Goal: Navigation & Orientation: Understand site structure

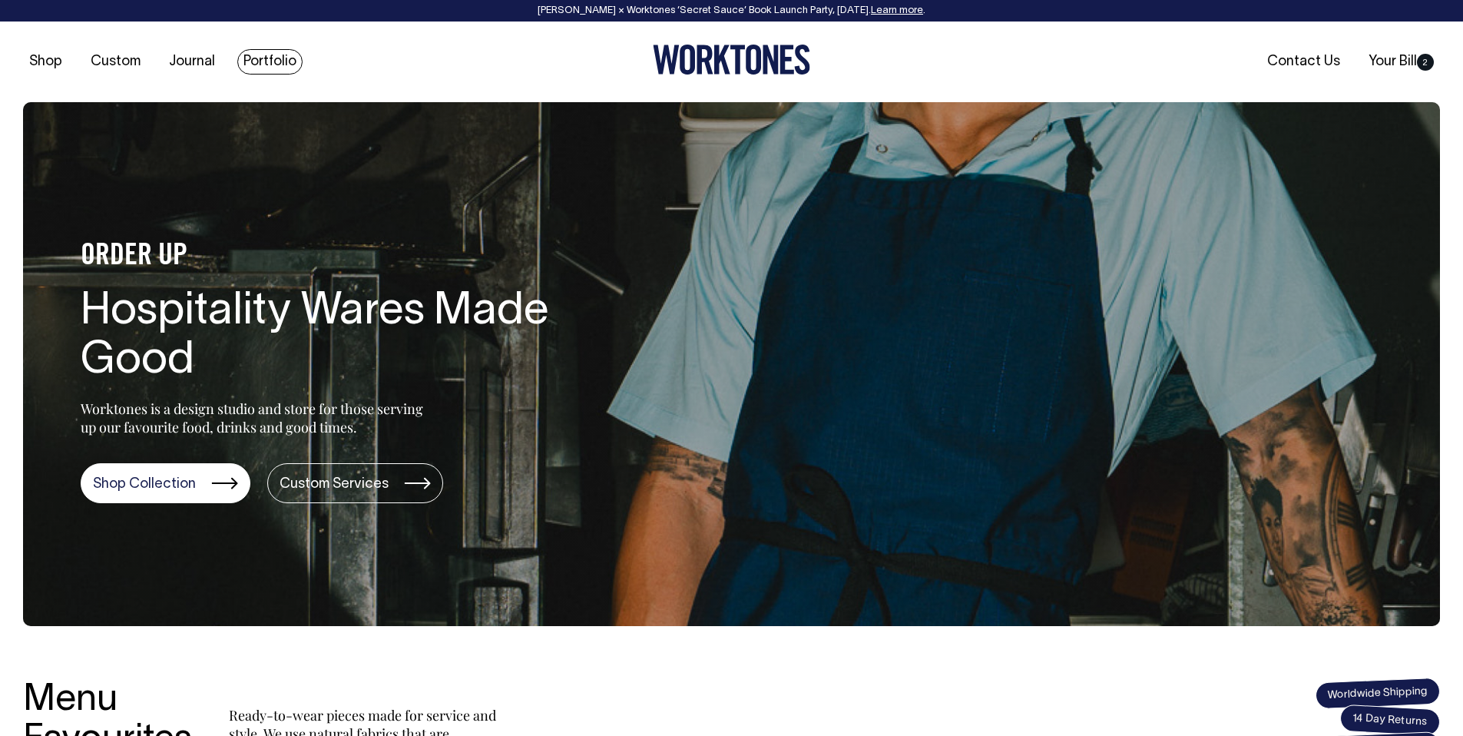
click at [260, 58] on link "Portfolio" at bounding box center [269, 61] width 65 height 25
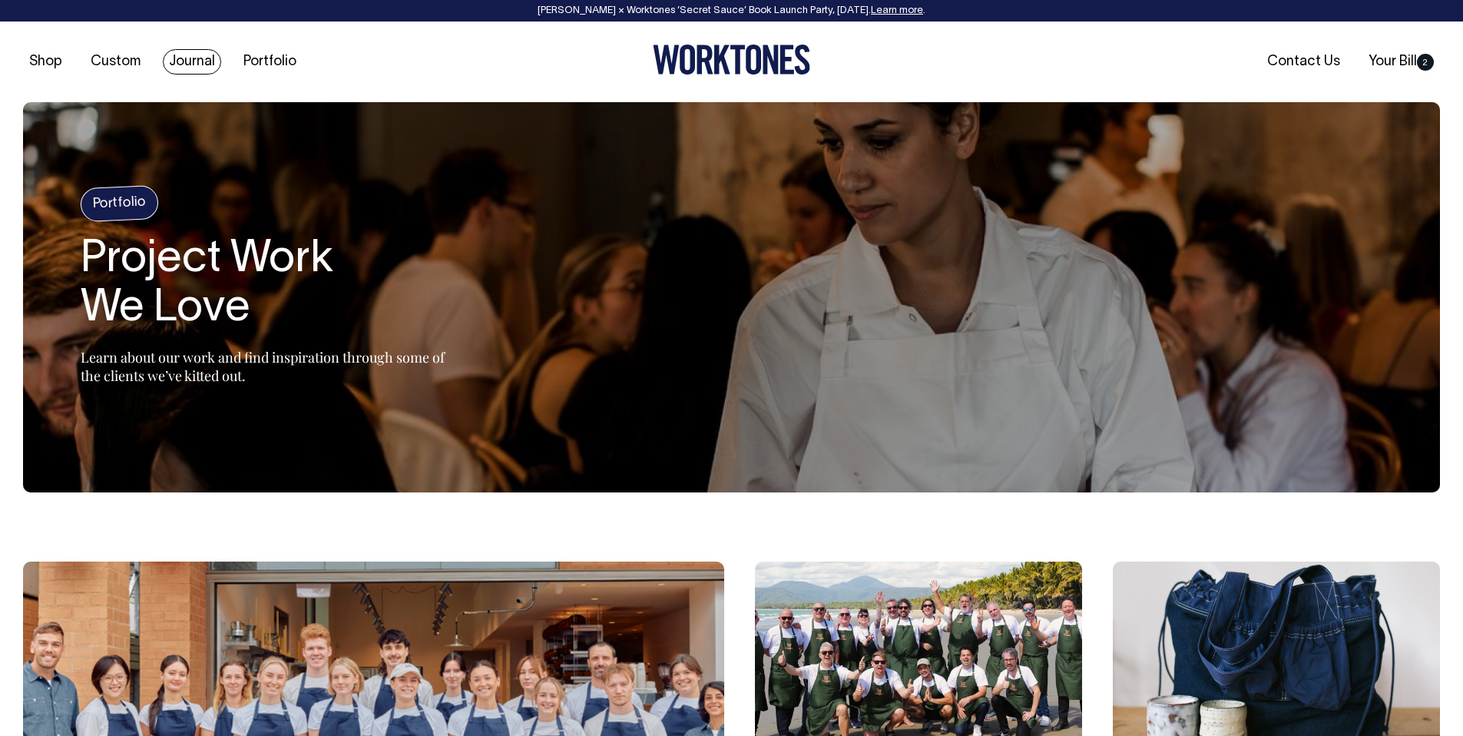
click at [187, 66] on link "Journal" at bounding box center [192, 61] width 58 height 25
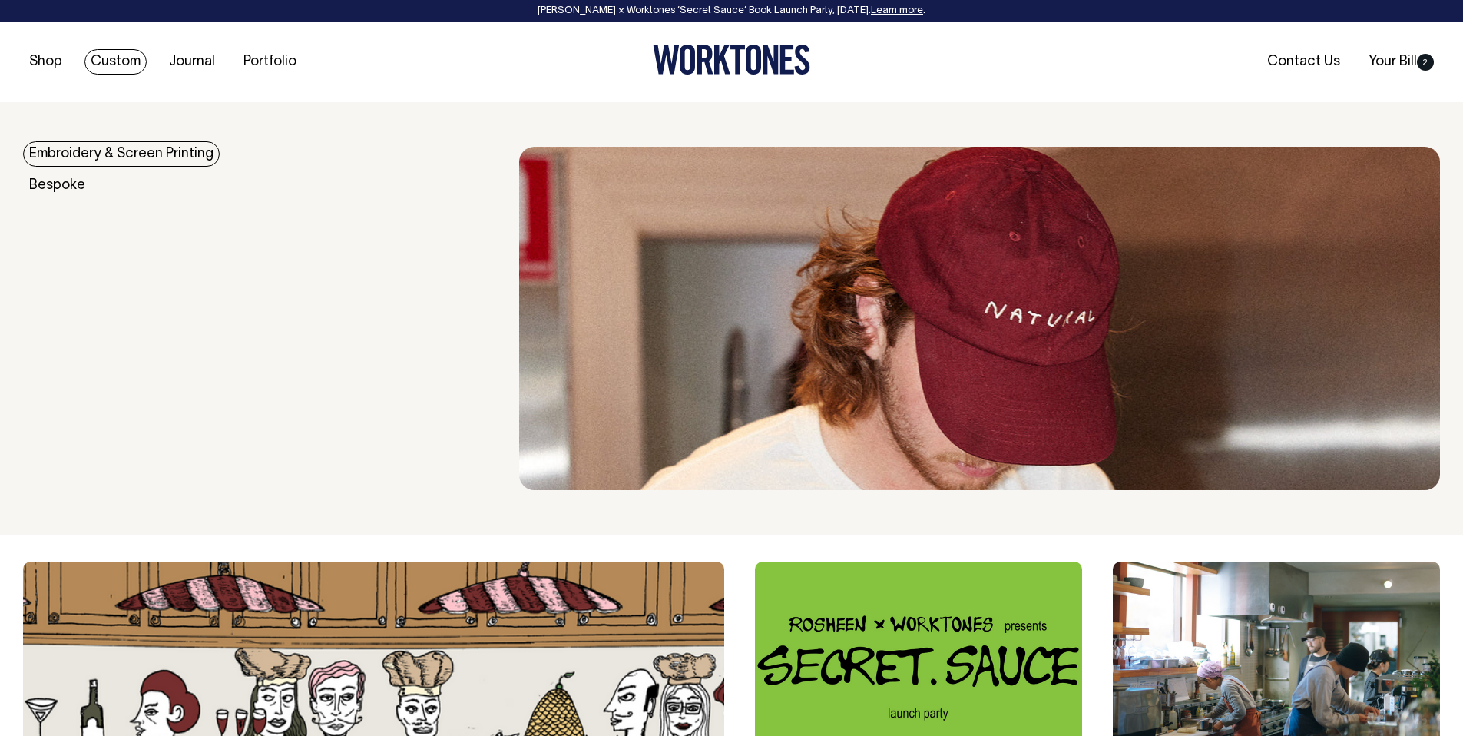
click at [126, 70] on link "Custom" at bounding box center [115, 61] width 62 height 25
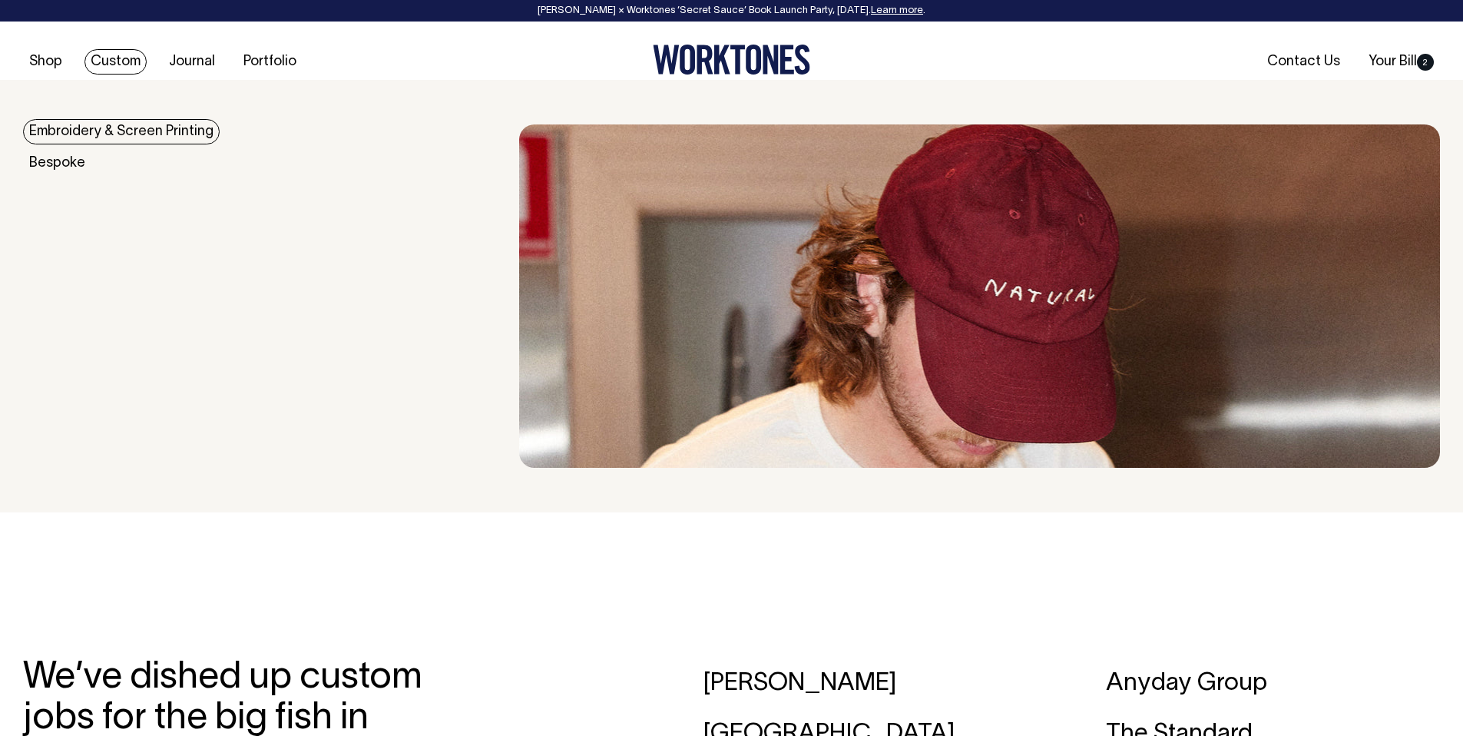
scroll to position [4283, 0]
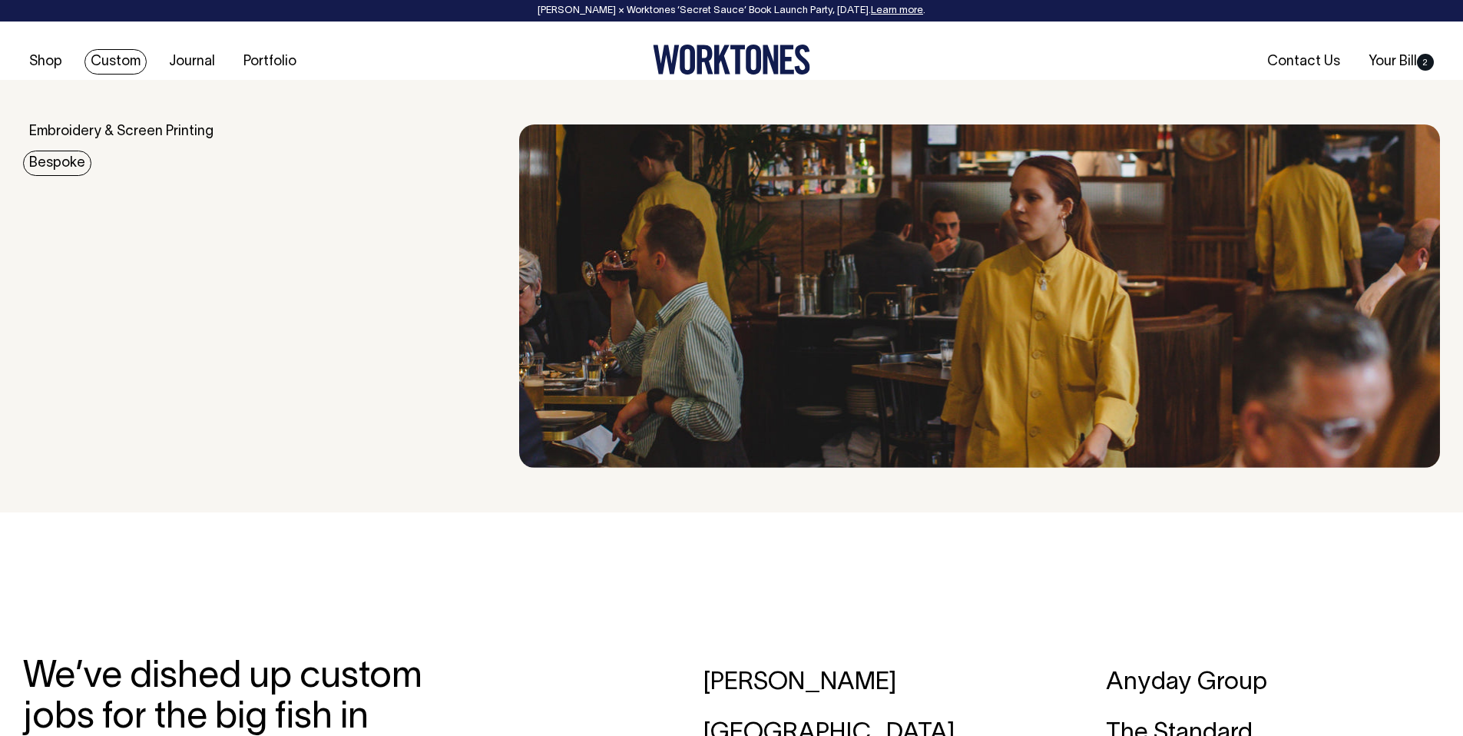
click at [71, 158] on link "Bespoke" at bounding box center [57, 163] width 68 height 25
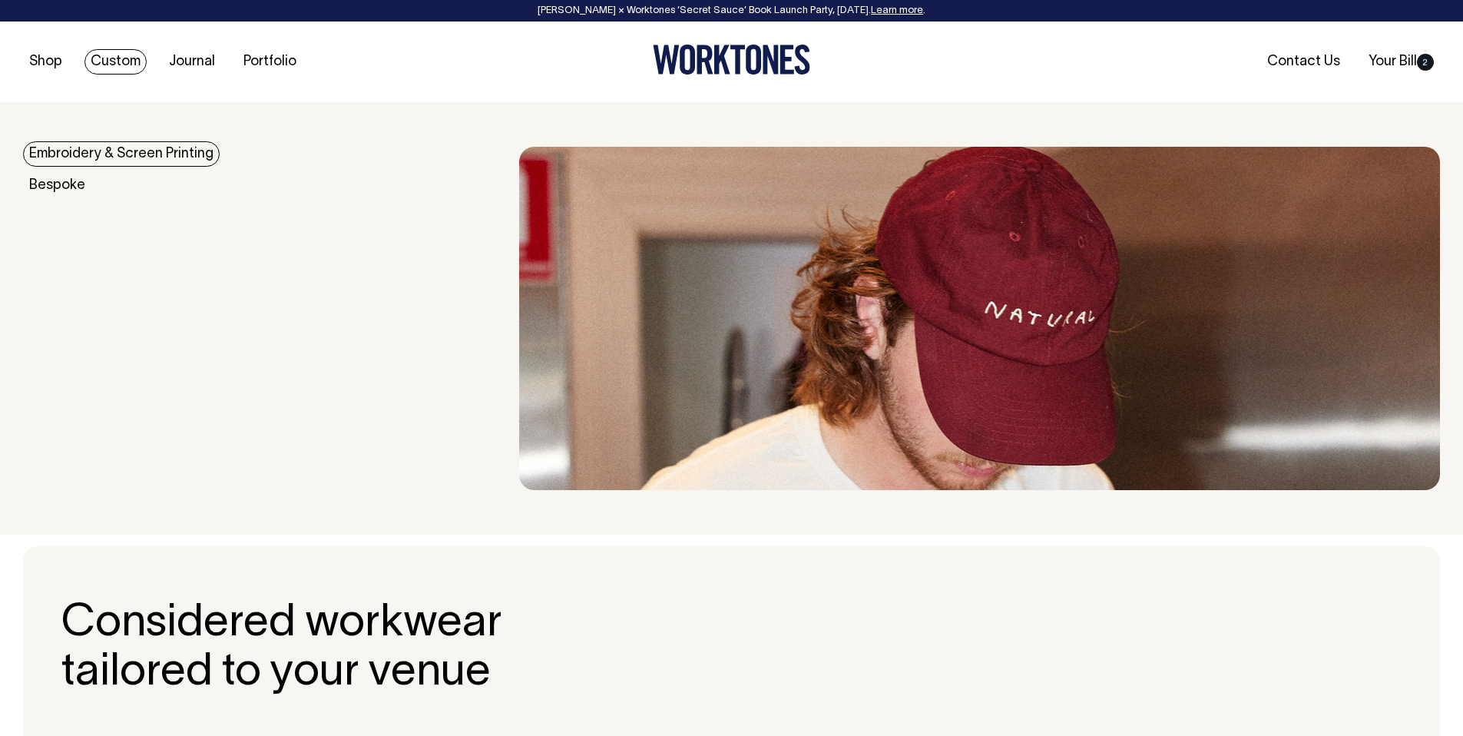
click at [127, 145] on link "Embroidery & Screen Printing" at bounding box center [121, 153] width 197 height 25
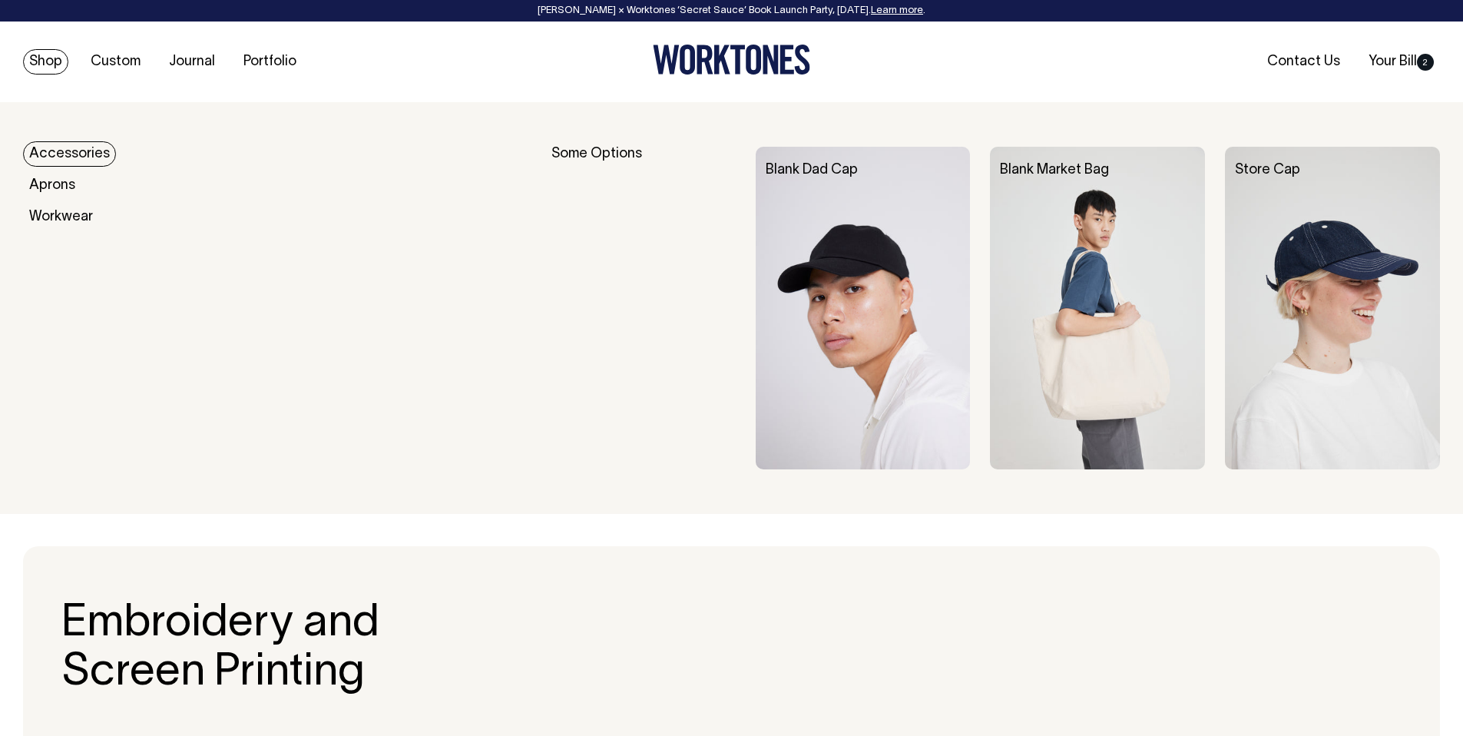
click at [60, 61] on link "Shop" at bounding box center [45, 61] width 45 height 25
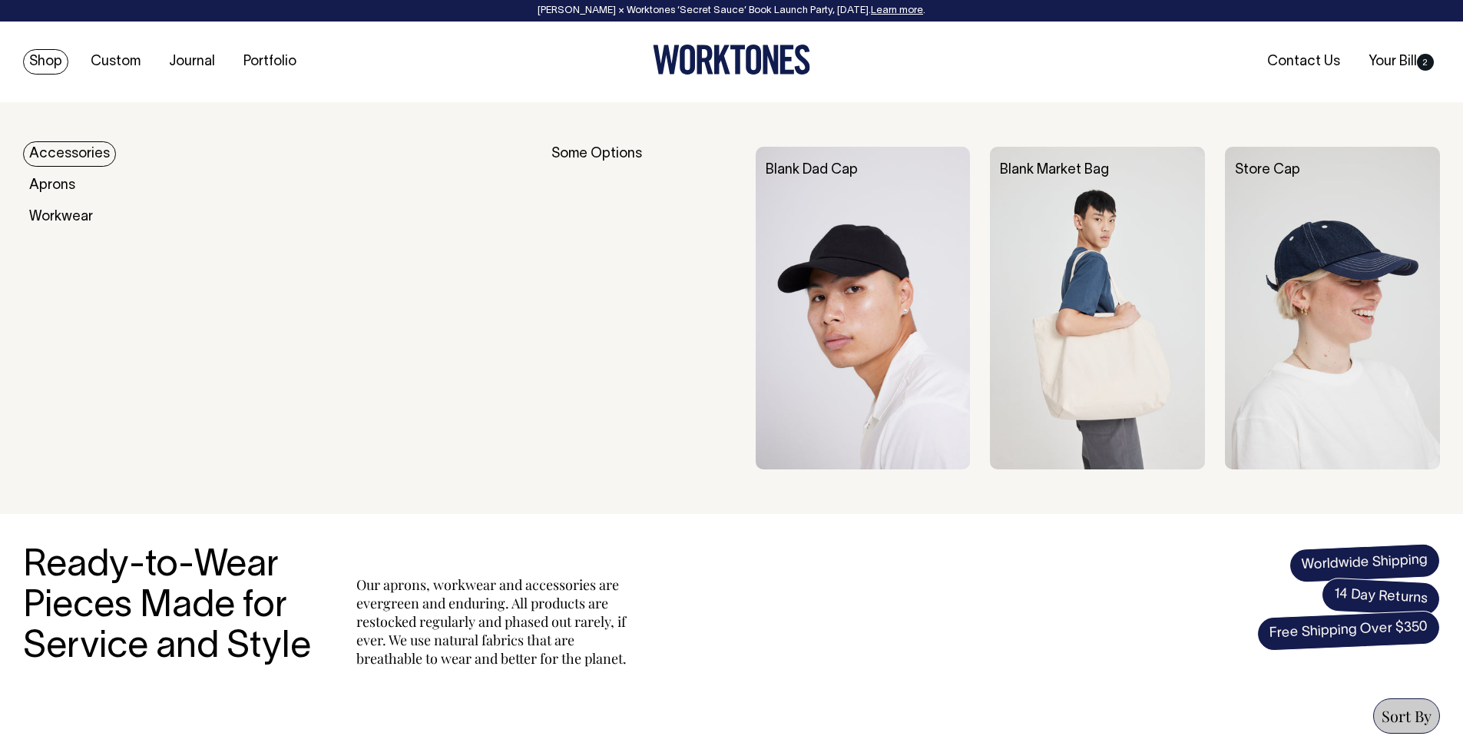
click at [37, 55] on link "Shop" at bounding box center [45, 61] width 45 height 25
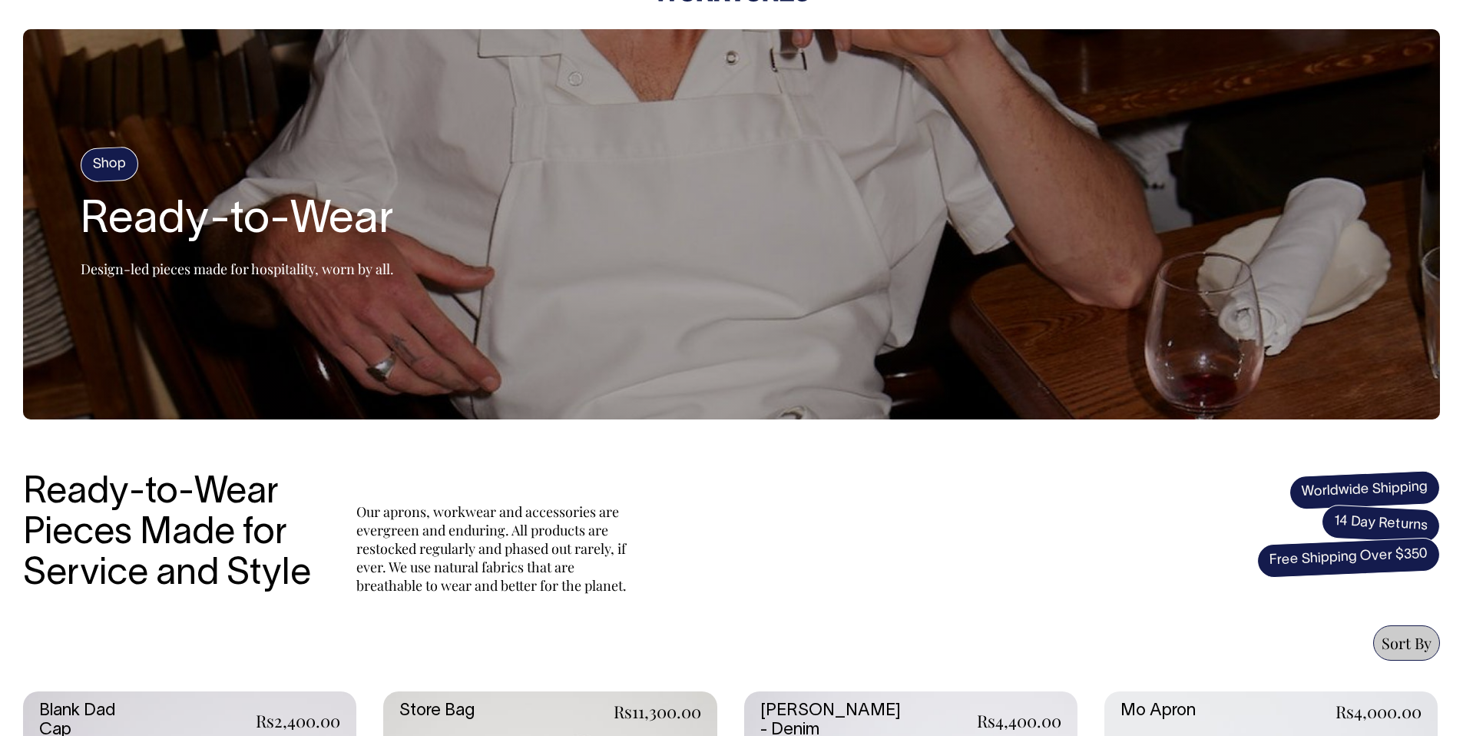
scroll to position [74, 0]
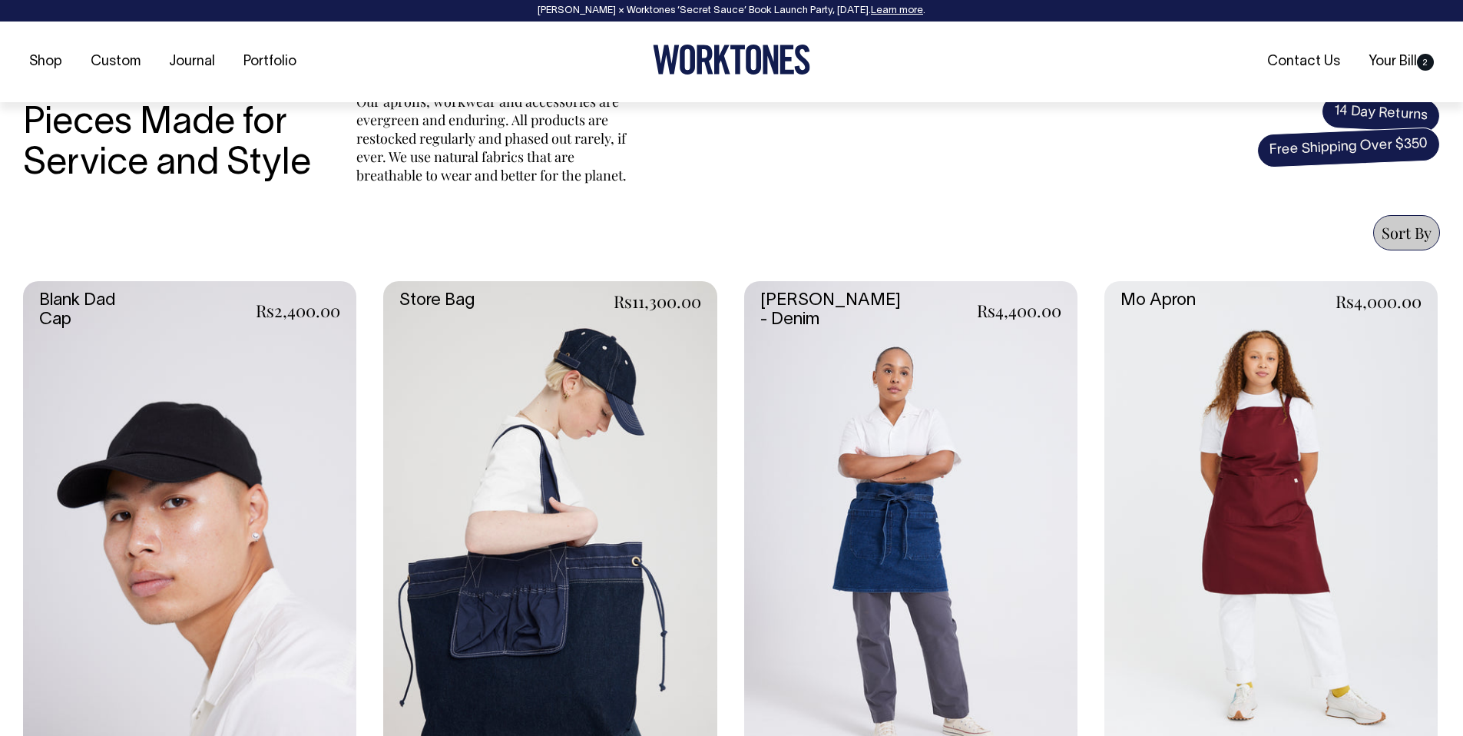
scroll to position [484, 0]
